Goal: Task Accomplishment & Management: Manage account settings

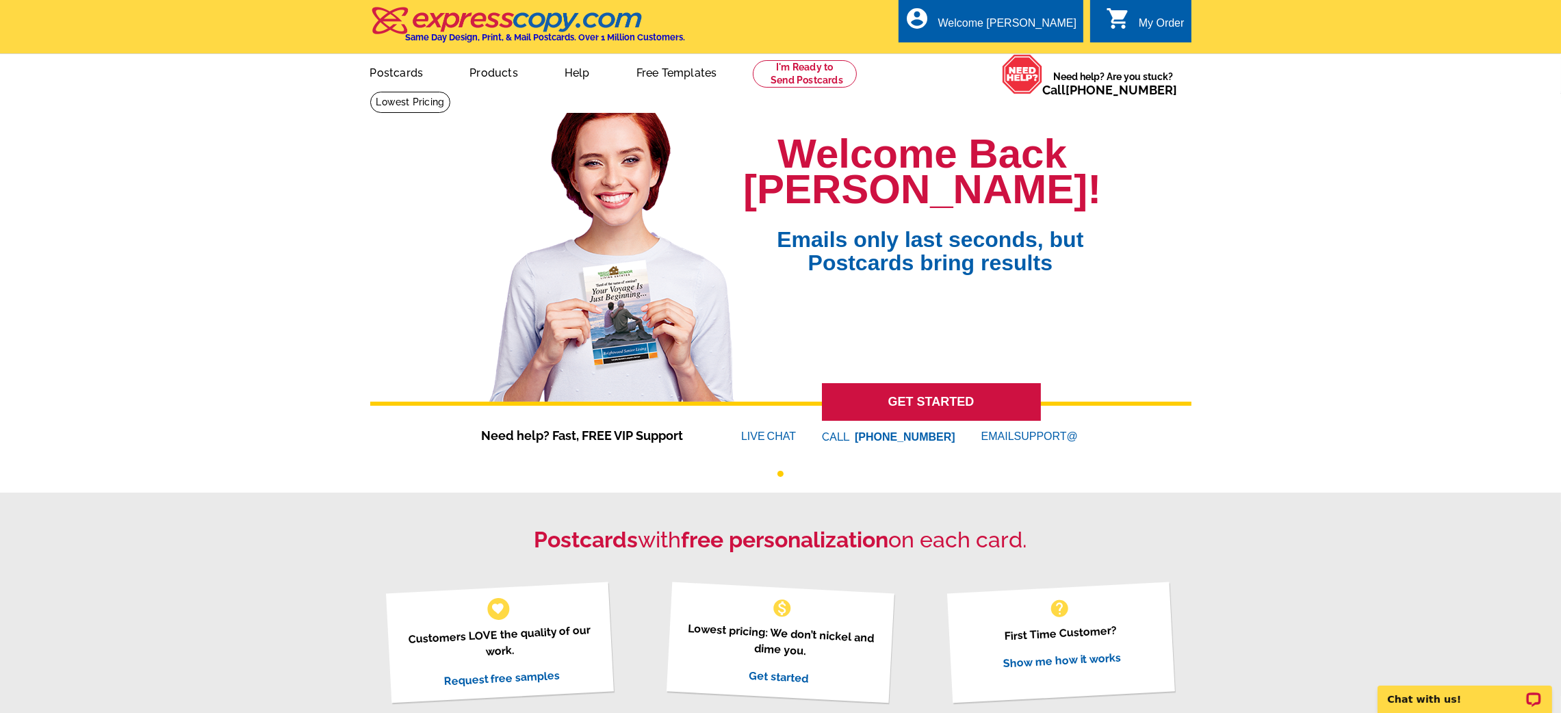
click at [1030, 61] on link "My Account" at bounding box center [1044, 66] width 53 height 11
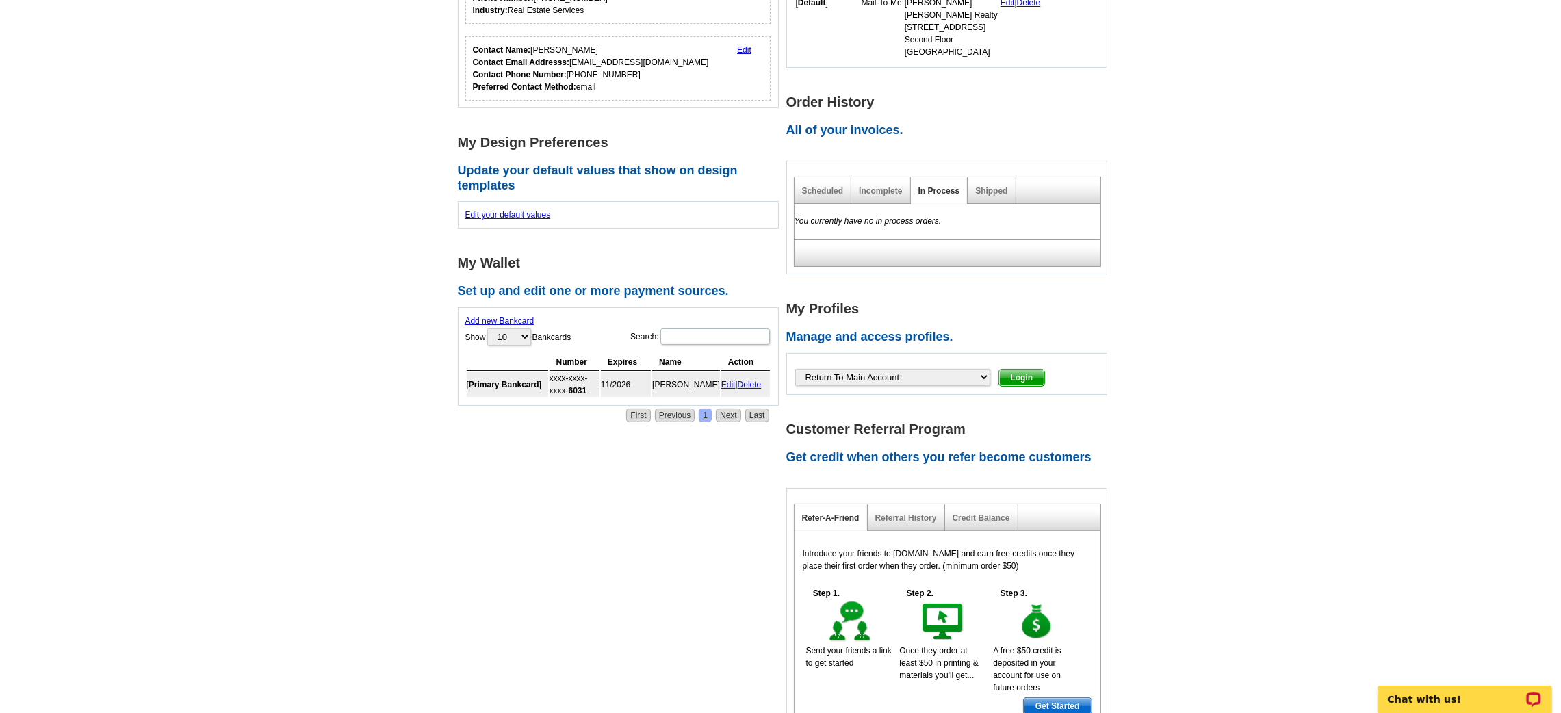
scroll to position [327, 0]
click at [900, 369] on select "Return To Main Account Adam-Anderson, Allyson Adams, David Aeschliman, Carolyn …" at bounding box center [892, 376] width 195 height 17
select select "18512279"
click at [795, 368] on select "Return To Main Account Adam-Anderson, Allyson Adams, David Aeschliman, Carolyn …" at bounding box center [892, 376] width 195 height 17
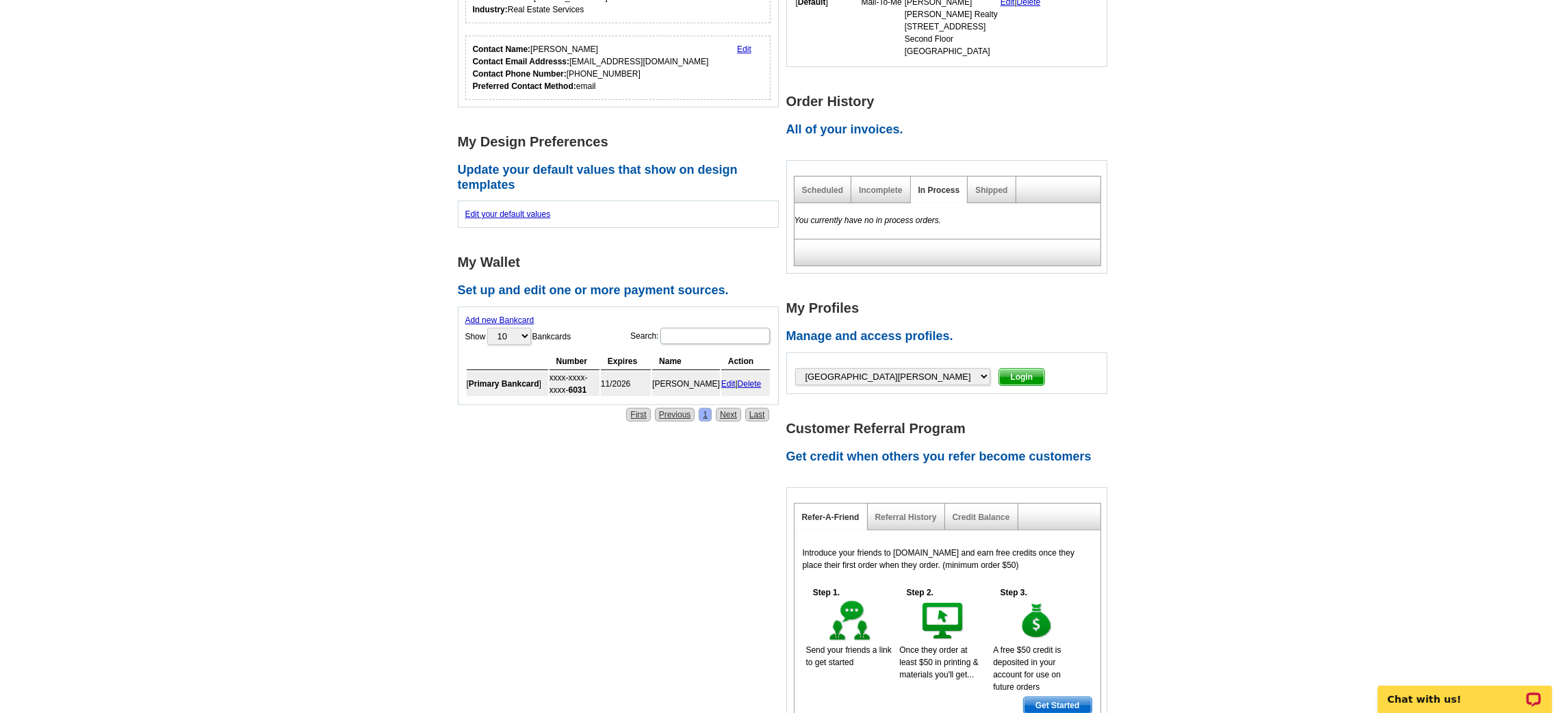
click at [978, 365] on div at bounding box center [947, 363] width 306 height 7
click at [999, 369] on span "Login" at bounding box center [1022, 377] width 46 height 16
